Goal: Navigation & Orientation: Go to known website

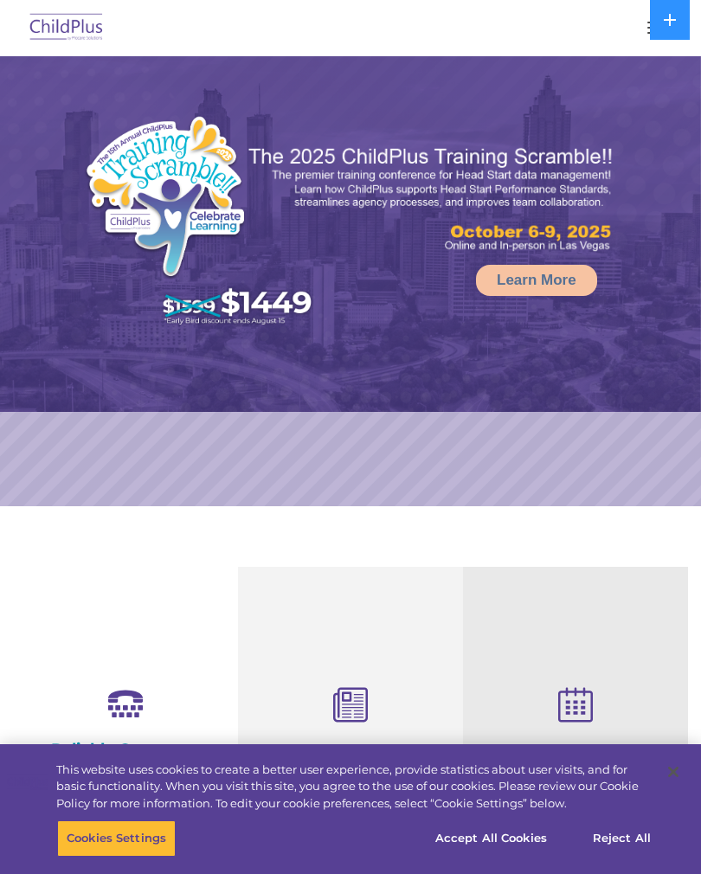
select select "MEDIUM"
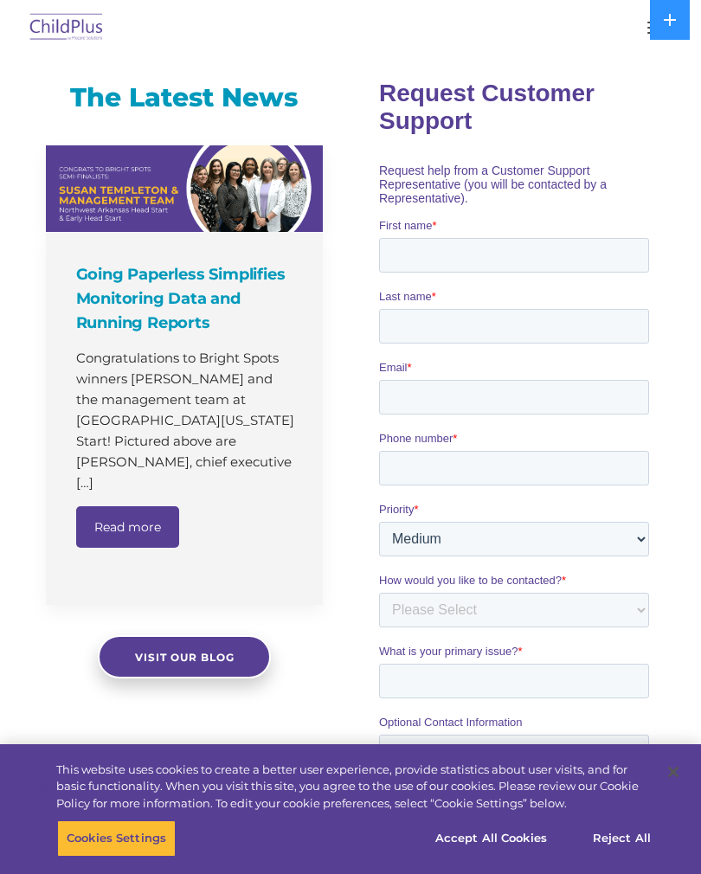
scroll to position [1072, 0]
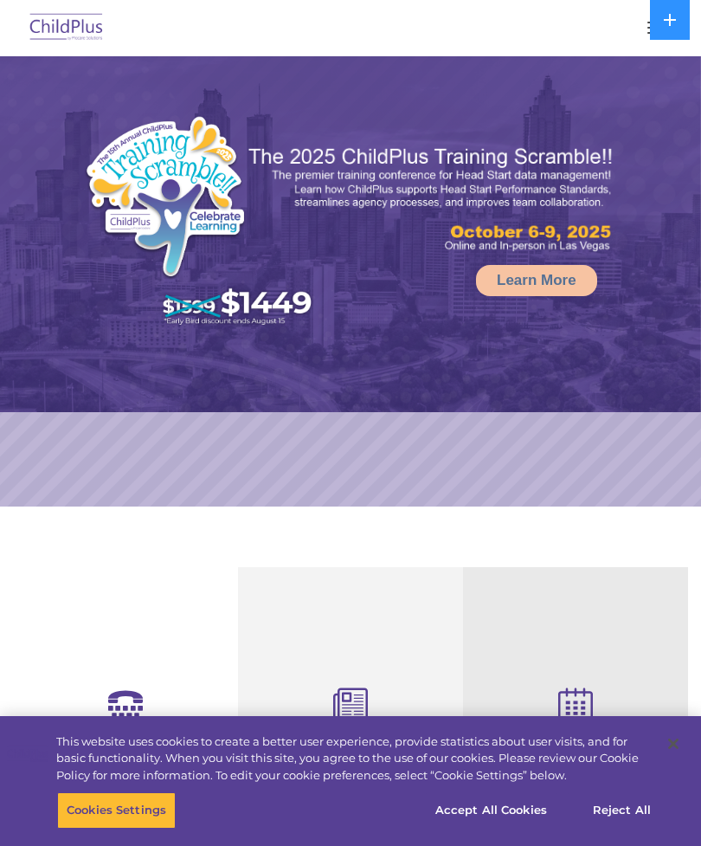
select select "MEDIUM"
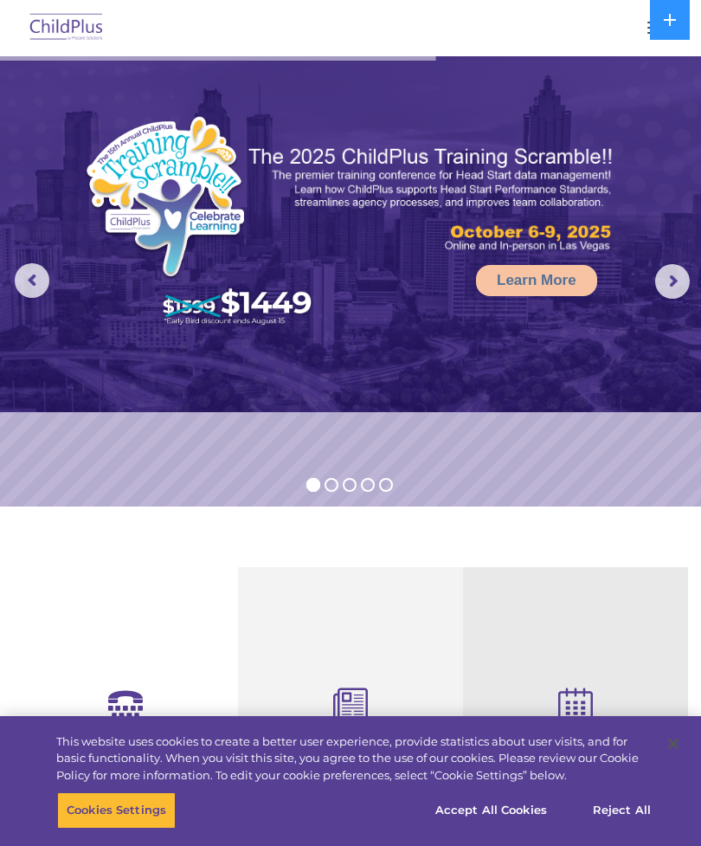
click at [662, 286] on rs-arrow at bounding box center [672, 281] width 35 height 35
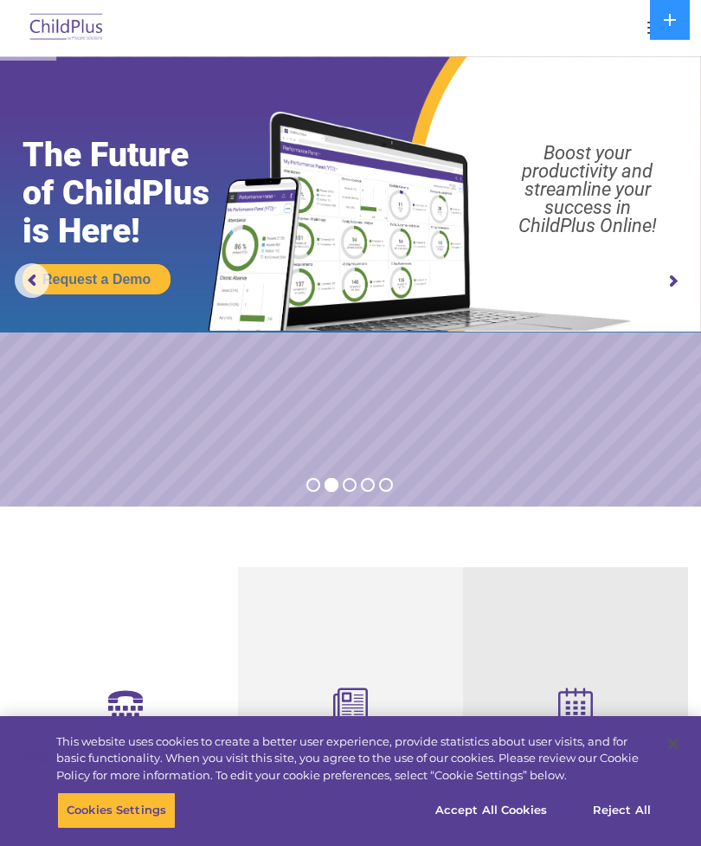
click at [70, 24] on img at bounding box center [66, 28] width 81 height 41
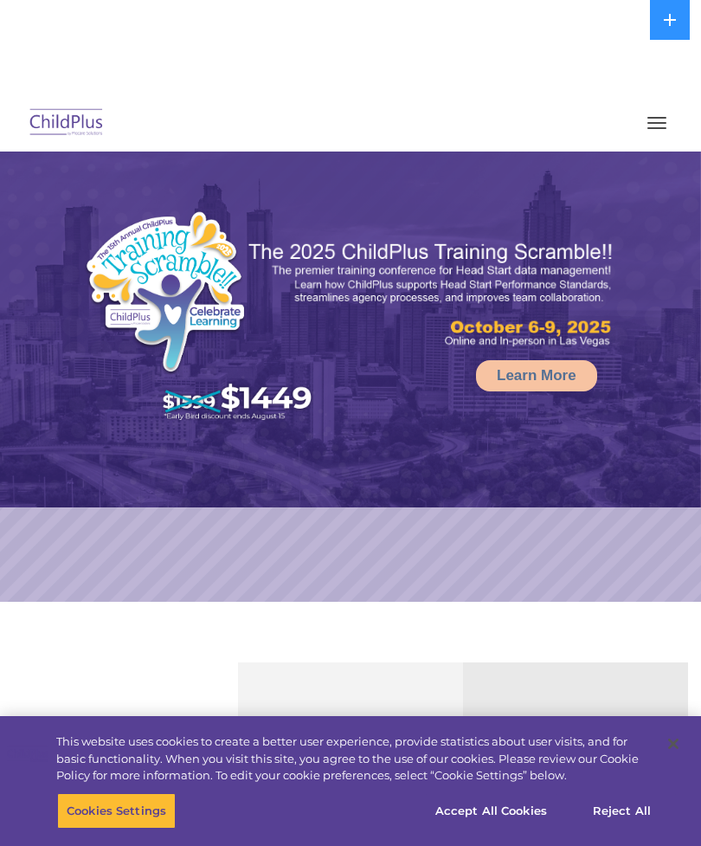
select select "MEDIUM"
click at [659, 35] on button at bounding box center [670, 20] width 40 height 40
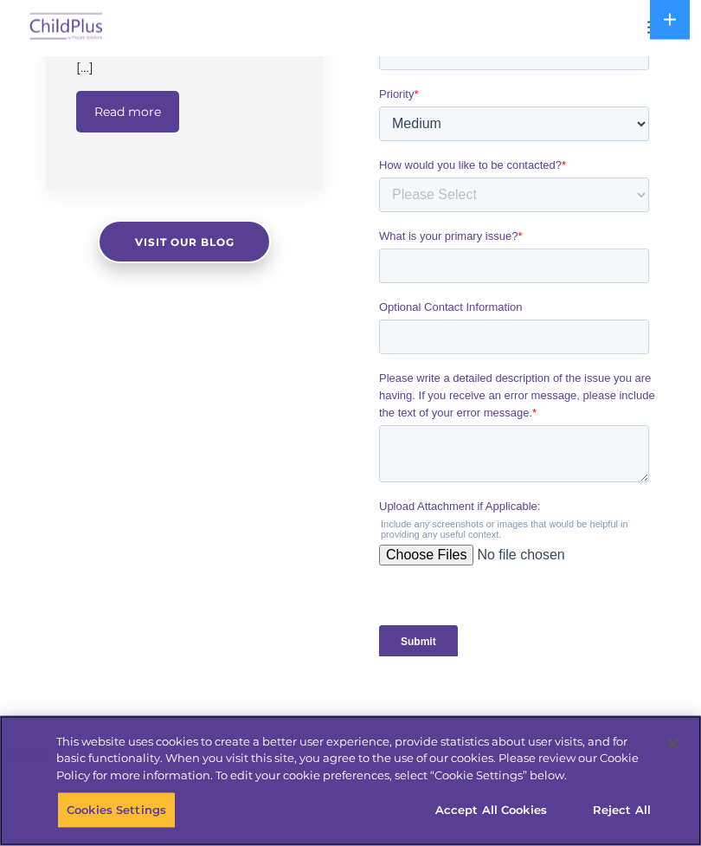
scroll to position [1486, 0]
click at [490, 828] on button "Accept All Cookies" at bounding box center [491, 810] width 131 height 36
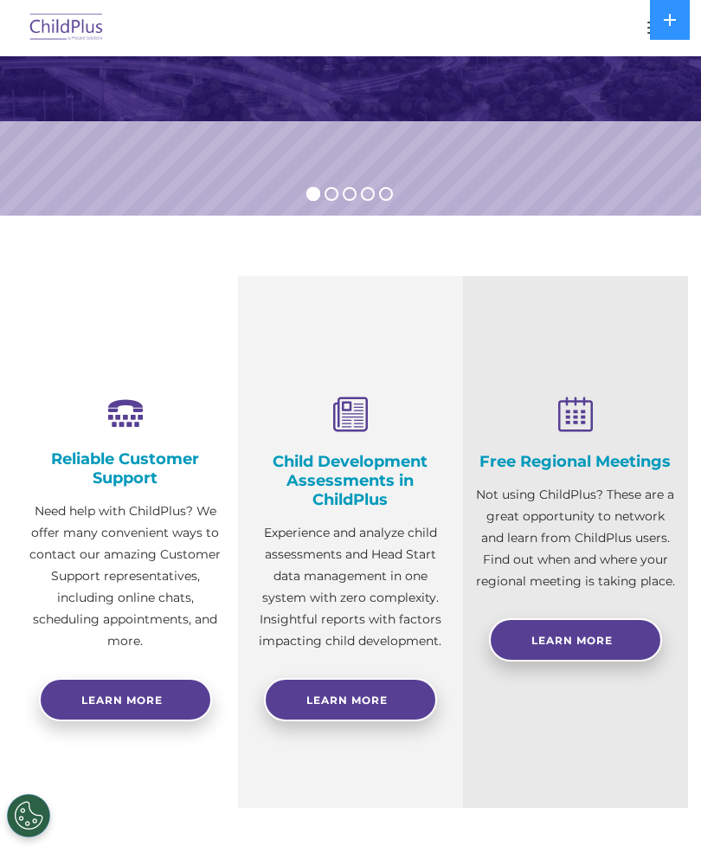
scroll to position [290, 0]
